Goal: Task Accomplishment & Management: Complete application form

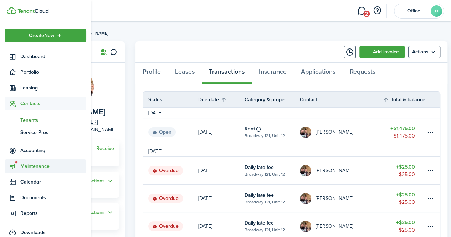
click at [17, 164] on sidebar-link-icon at bounding box center [13, 166] width 16 height 7
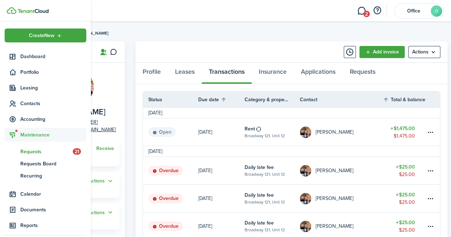
click at [36, 151] on span "Requests" at bounding box center [46, 151] width 52 height 7
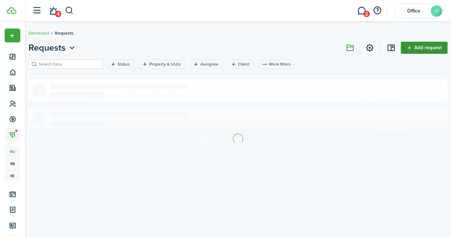
click at [415, 50] on link "Add request" at bounding box center [424, 48] width 47 height 12
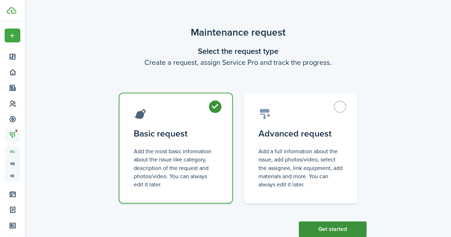
click at [328, 234] on button "Get started" at bounding box center [333, 230] width 68 height 16
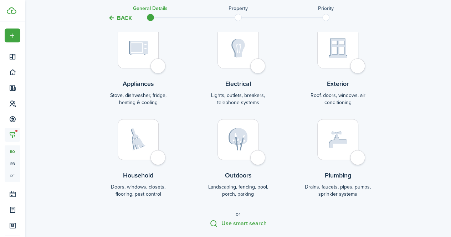
scroll to position [85, 0]
click at [259, 157] on div at bounding box center [238, 139] width 41 height 41
radio input "true"
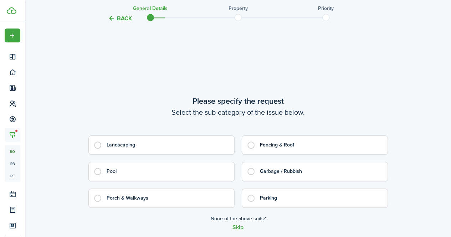
scroll to position [298, 0]
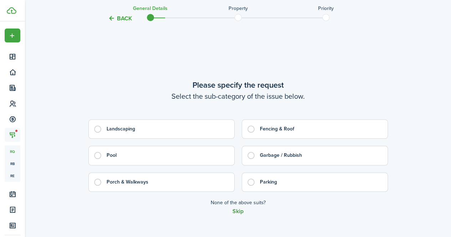
click at [237, 210] on button "Skip" at bounding box center [238, 211] width 11 height 6
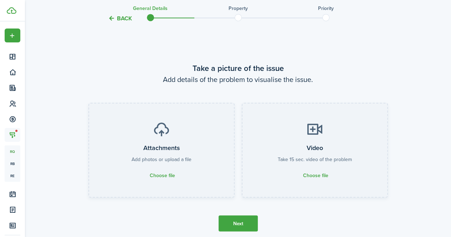
scroll to position [535, 0]
click at [238, 224] on button "Next" at bounding box center [238, 223] width 39 height 16
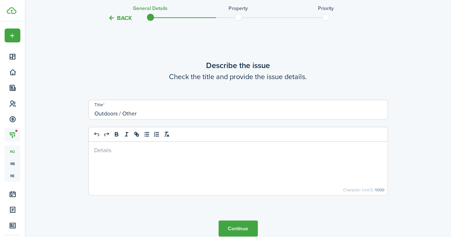
scroll to position [773, 0]
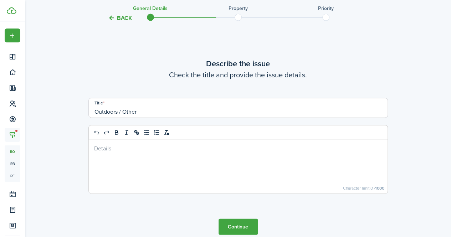
click at [120, 146] on p at bounding box center [238, 147] width 288 height 7
drag, startPoint x: 117, startPoint y: 150, endPoint x: 150, endPoint y: 146, distance: 33.4
click at [150, 146] on p "9th ave to paint shingles" at bounding box center [238, 147] width 288 height 7
copy p "paint shingles"
click at [103, 114] on input "Outdoors / Other" at bounding box center [238, 108] width 300 height 20
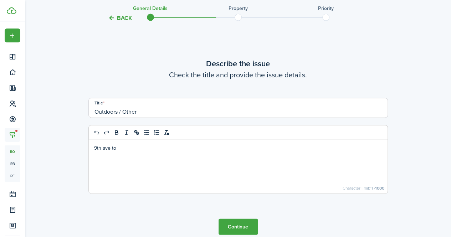
click at [103, 114] on input "Outdoors / Other" at bounding box center [238, 108] width 300 height 20
paste input "paint shingles"
type input "paint shingles"
click at [119, 144] on div "9th ave to" at bounding box center [238, 167] width 299 height 54
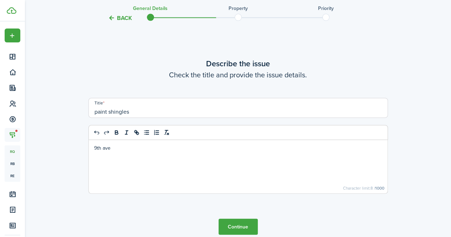
click at [235, 223] on button "Continue" at bounding box center [238, 227] width 39 height 16
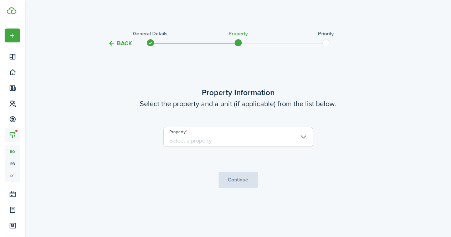
click at [225, 139] on input "Property" at bounding box center [238, 137] width 150 height 20
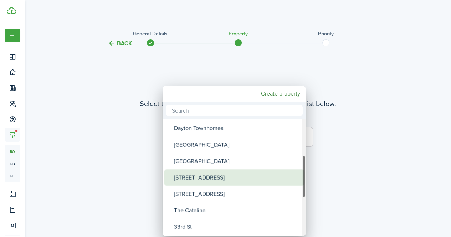
click at [217, 169] on div "[STREET_ADDRESS]" at bounding box center [237, 177] width 126 height 16
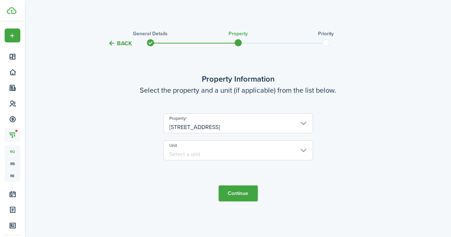
click at [228, 129] on input "[STREET_ADDRESS]" at bounding box center [238, 123] width 150 height 20
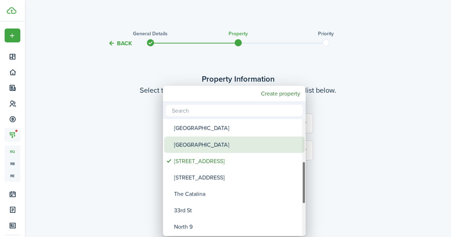
click at [212, 142] on div "[GEOGRAPHIC_DATA]" at bounding box center [237, 145] width 126 height 16
type input "[GEOGRAPHIC_DATA]"
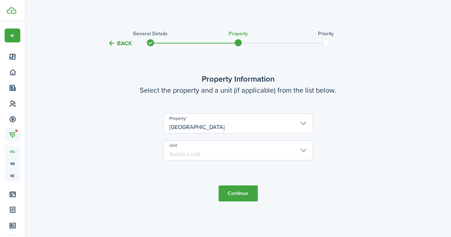
click at [241, 193] on button "Continue" at bounding box center [238, 193] width 39 height 16
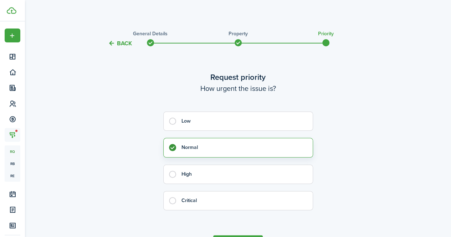
scroll to position [47, 0]
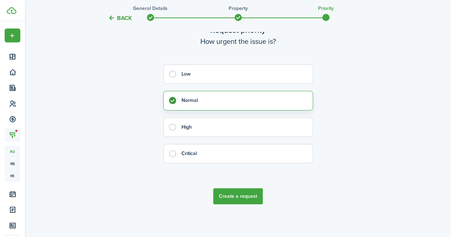
click at [240, 197] on button "Create a request" at bounding box center [238, 196] width 50 height 16
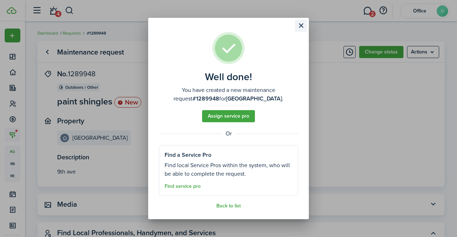
click at [300, 24] on button "Close modal" at bounding box center [301, 26] width 12 height 12
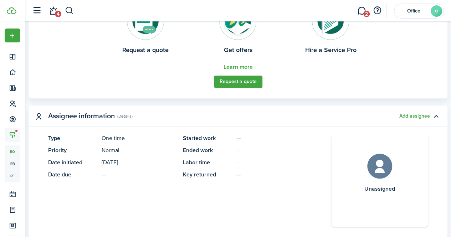
scroll to position [260, 0]
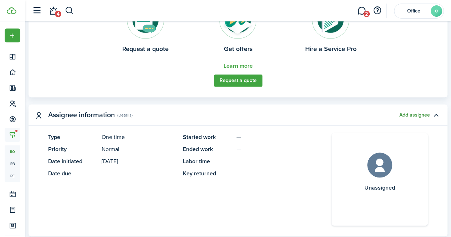
click at [399, 112] on button "Add assignee" at bounding box center [414, 115] width 31 height 6
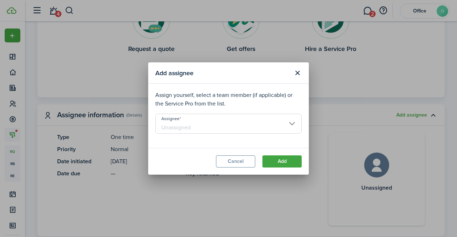
click at [249, 130] on input "Assignee" at bounding box center [228, 124] width 146 height 20
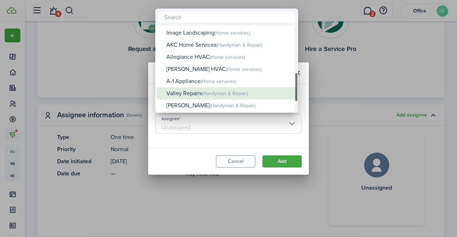
click at [207, 92] on span "(Handyman & Repair)" at bounding box center [225, 93] width 46 height 7
type input "Valley Repairs"
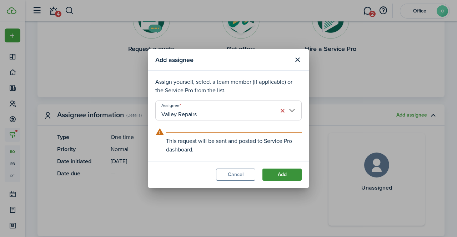
click at [286, 176] on button "Add" at bounding box center [281, 175] width 39 height 12
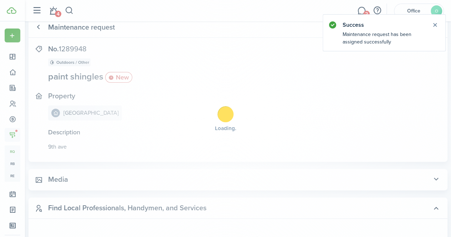
scroll to position [0, 0]
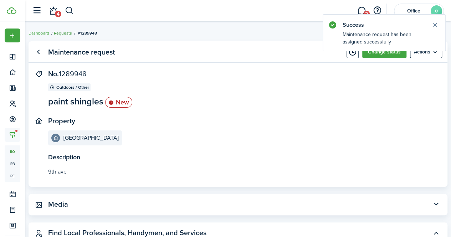
click at [69, 35] on link "Requests" at bounding box center [63, 33] width 18 height 6
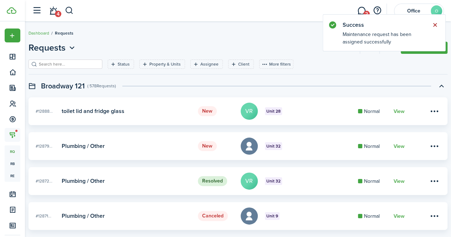
click at [437, 22] on button "Close notify" at bounding box center [435, 25] width 10 height 10
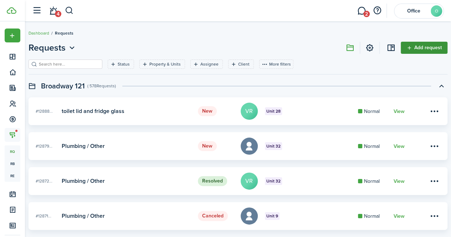
click at [412, 50] on link "Add request" at bounding box center [424, 48] width 47 height 12
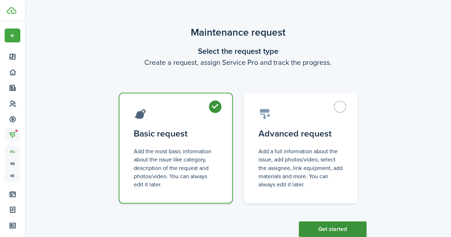
click at [326, 234] on button "Get started" at bounding box center [333, 230] width 68 height 16
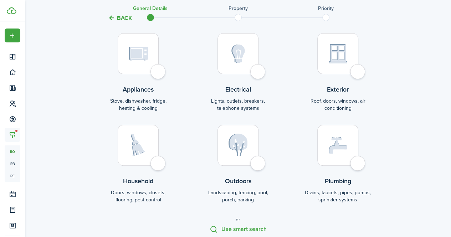
scroll to position [108, 0]
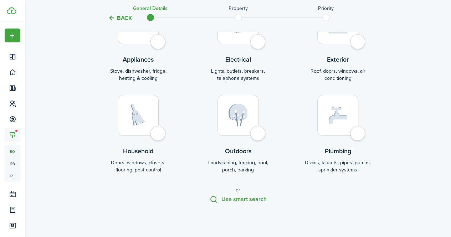
click at [256, 136] on div at bounding box center [238, 115] width 41 height 41
radio input "true"
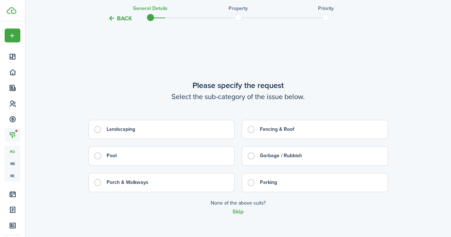
scroll to position [298, 0]
click at [242, 213] on button "Skip" at bounding box center [238, 211] width 11 height 6
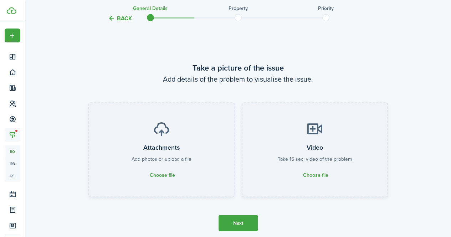
scroll to position [535, 0]
click at [240, 219] on button "Next" at bounding box center [238, 223] width 39 height 16
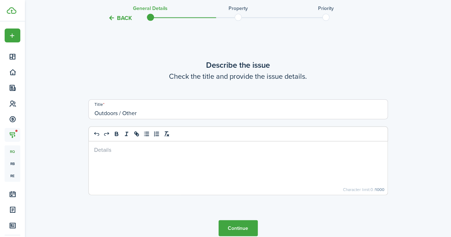
scroll to position [773, 0]
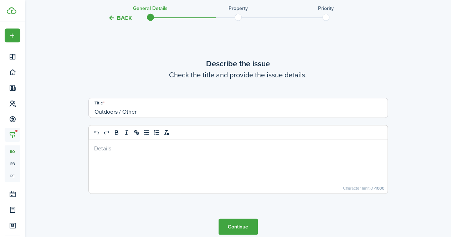
click at [144, 154] on div at bounding box center [238, 167] width 299 height 54
click at [235, 219] on button "Continue" at bounding box center [238, 227] width 39 height 16
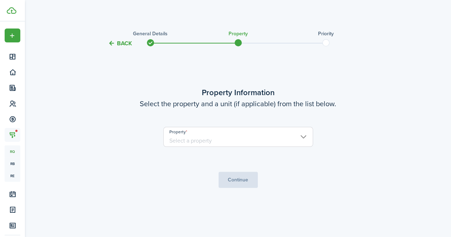
click at [225, 138] on input "Property" at bounding box center [238, 137] width 150 height 20
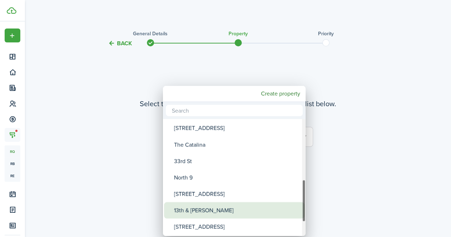
click at [206, 213] on div "13th & [PERSON_NAME]" at bounding box center [237, 210] width 126 height 16
type input "13th & [PERSON_NAME]"
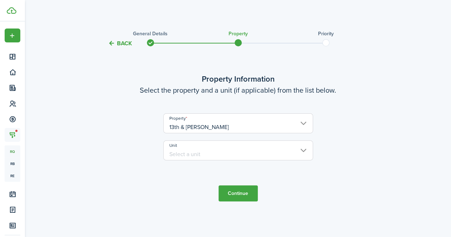
click at [208, 154] on input "Unit" at bounding box center [238, 151] width 150 height 20
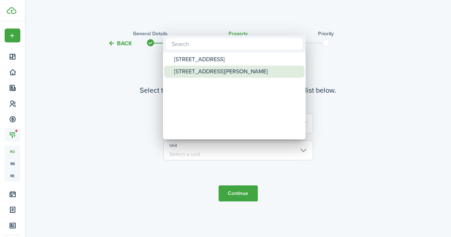
click at [202, 70] on div "[STREET_ADDRESS][PERSON_NAME]" at bounding box center [237, 72] width 126 height 12
type input "[STREET_ADDRESS][PERSON_NAME]"
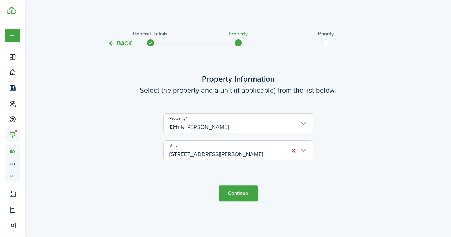
click at [235, 195] on button "Continue" at bounding box center [238, 193] width 39 height 16
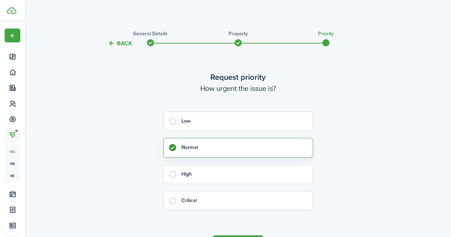
scroll to position [47, 0]
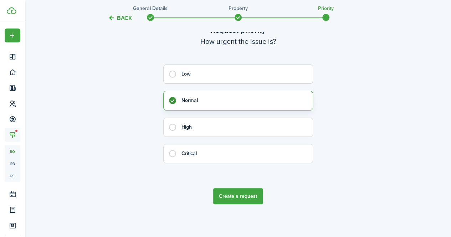
click at [236, 195] on button "Create a request" at bounding box center [238, 196] width 50 height 16
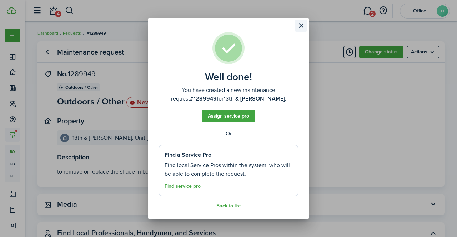
click at [301, 27] on button "Close modal" at bounding box center [301, 26] width 12 height 12
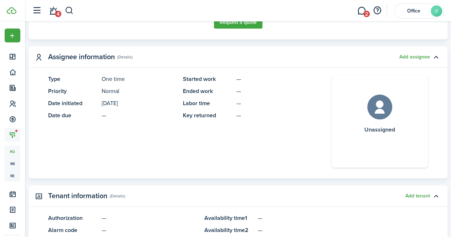
scroll to position [319, 0]
click at [403, 57] on button "Add assignee" at bounding box center [414, 57] width 31 height 6
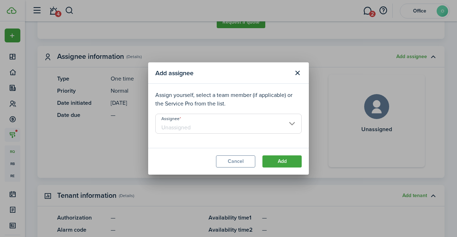
click at [263, 125] on input "Assignee" at bounding box center [228, 124] width 146 height 20
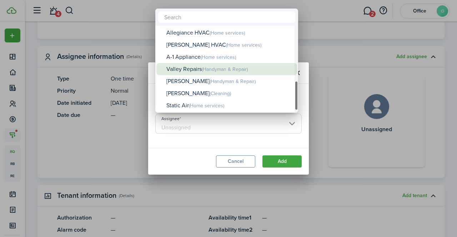
click at [227, 75] on div "Valley Repairs (Handyman & Repair)" at bounding box center [229, 69] width 126 height 12
type input "Valley Repairs"
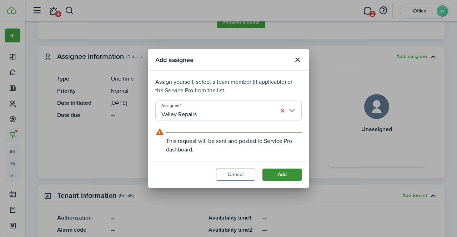
click at [275, 176] on button "Add" at bounding box center [281, 175] width 39 height 12
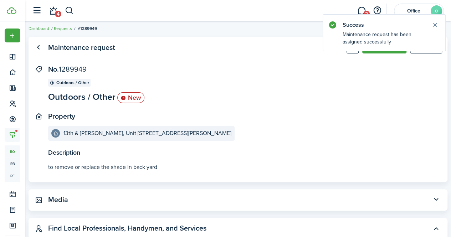
scroll to position [0, 0]
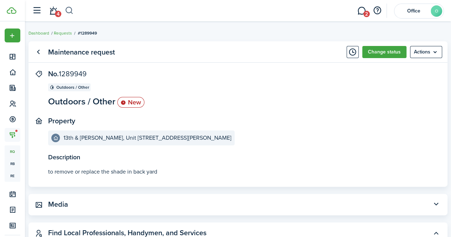
click at [70, 10] on button "button" at bounding box center [69, 11] width 9 height 12
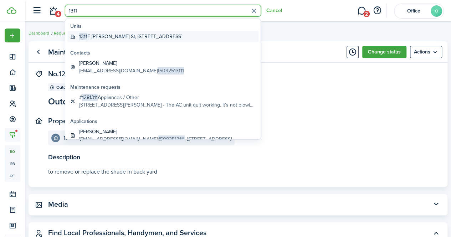
type input "1311"
click at [94, 39] on global-search-item-title "[STREET_ADDRESS][PERSON_NAME]" at bounding box center [130, 36] width 103 height 7
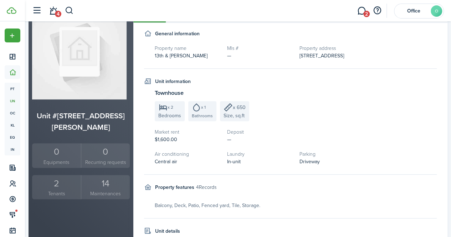
scroll to position [61, 0]
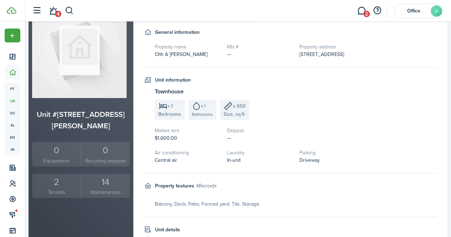
click at [62, 175] on div "2" at bounding box center [56, 182] width 45 height 14
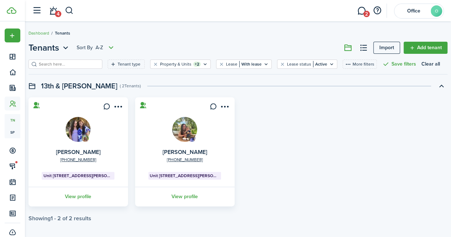
scroll to position [7, 0]
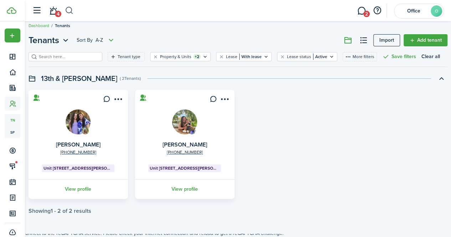
click at [67, 11] on button "button" at bounding box center [69, 11] width 9 height 12
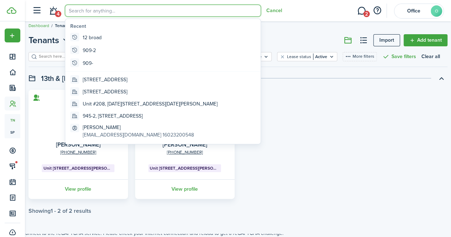
scroll to position [0, 0]
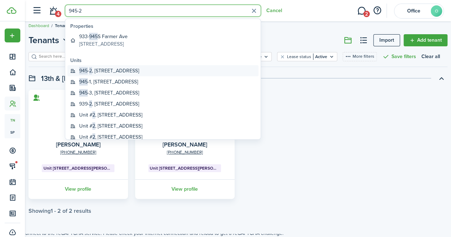
type input "945-2"
click at [100, 68] on global-search-item-title "945 - 2 , [STREET_ADDRESS]" at bounding box center [109, 70] width 60 height 7
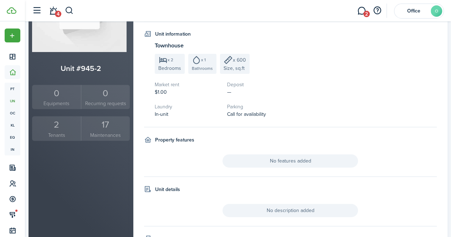
scroll to position [108, 0]
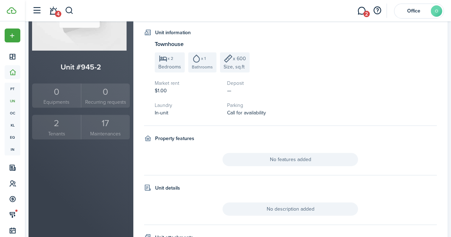
click at [63, 133] on small "Tenants" at bounding box center [56, 133] width 45 height 7
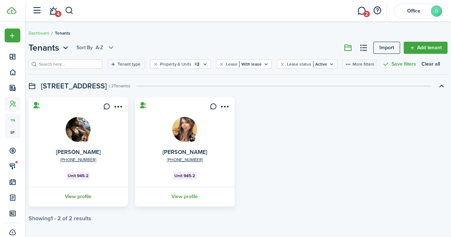
click at [96, 199] on link "View profile" at bounding box center [78, 197] width 102 height 20
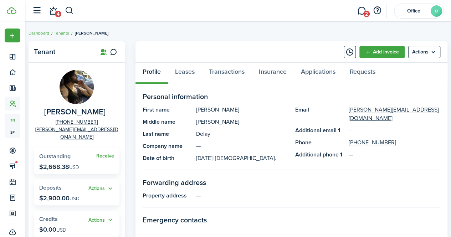
click at [56, 111] on span "[PERSON_NAME]" at bounding box center [74, 112] width 61 height 9
copy span "[PERSON_NAME]"
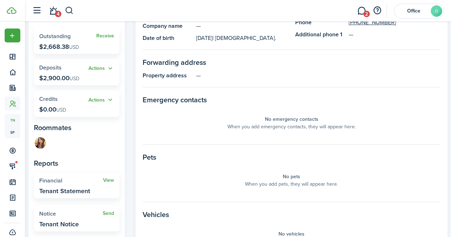
scroll to position [121, 0]
click at [44, 136] on img at bounding box center [40, 141] width 11 height 11
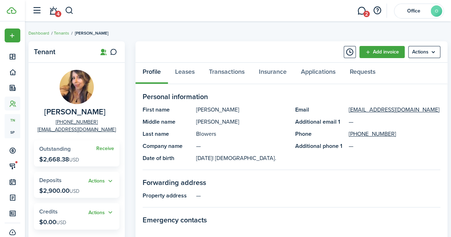
click at [62, 112] on span "[PERSON_NAME]" at bounding box center [74, 112] width 61 height 9
copy span "[PERSON_NAME]"
